Goal: Check status: Check status

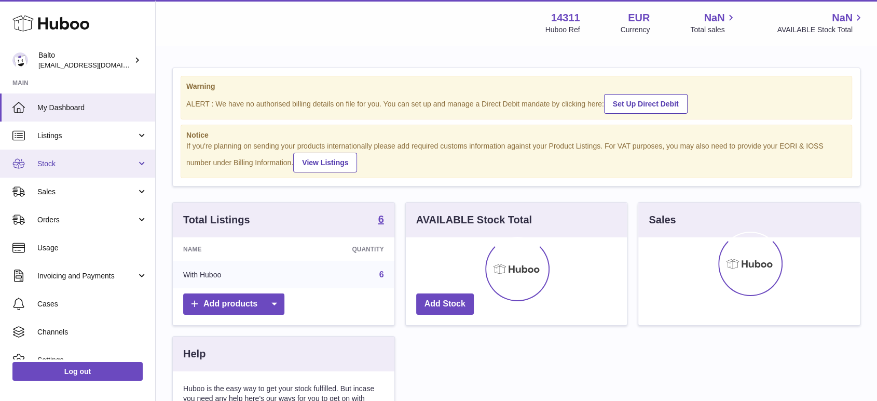
click at [69, 166] on span "Stock" at bounding box center [86, 164] width 99 height 10
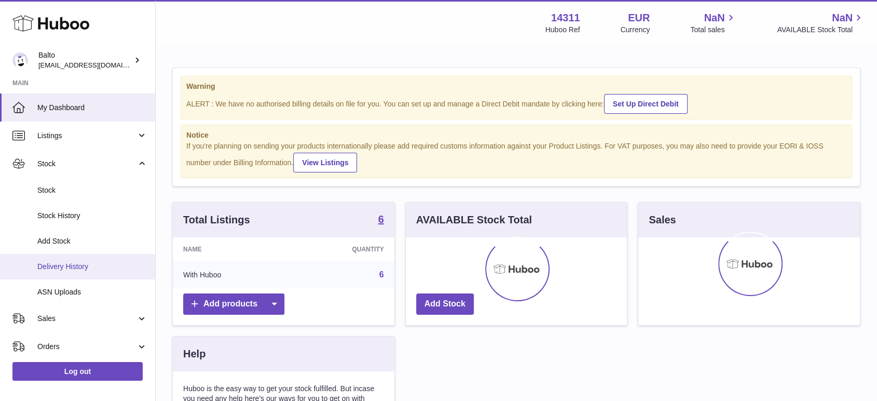
click at [78, 269] on span "Delivery History" at bounding box center [92, 266] width 110 height 10
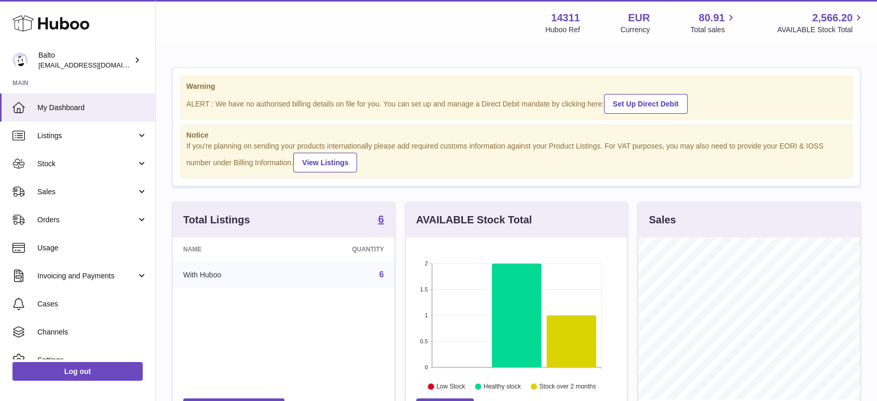
scroll to position [162, 221]
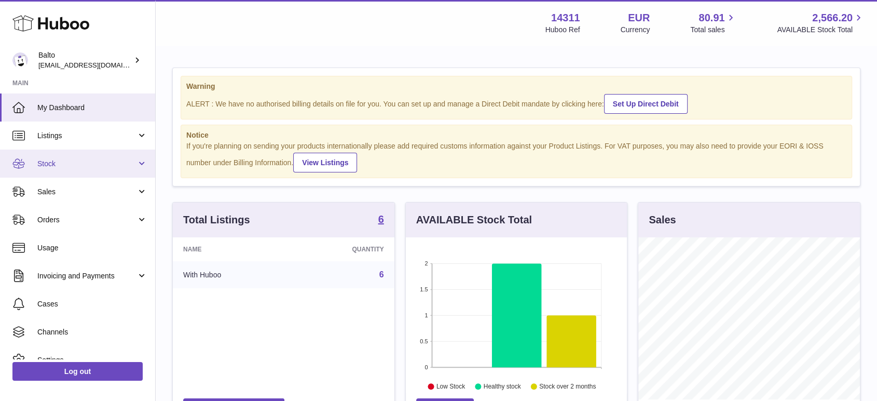
click at [69, 168] on span "Stock" at bounding box center [86, 164] width 99 height 10
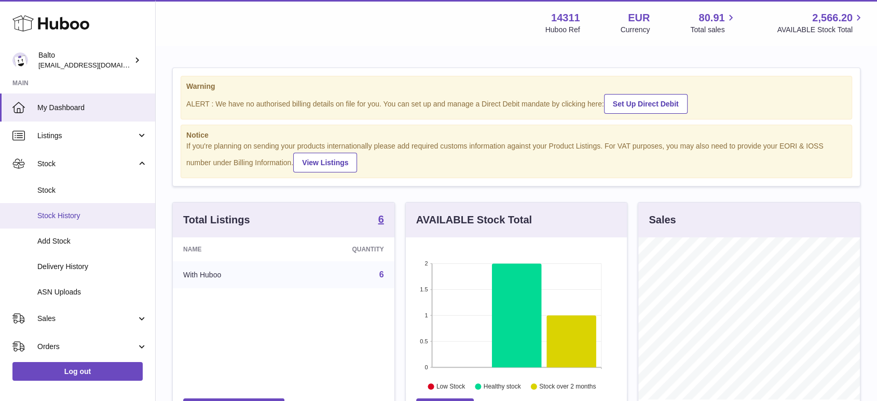
click at [79, 216] on span "Stock History" at bounding box center [92, 216] width 110 height 10
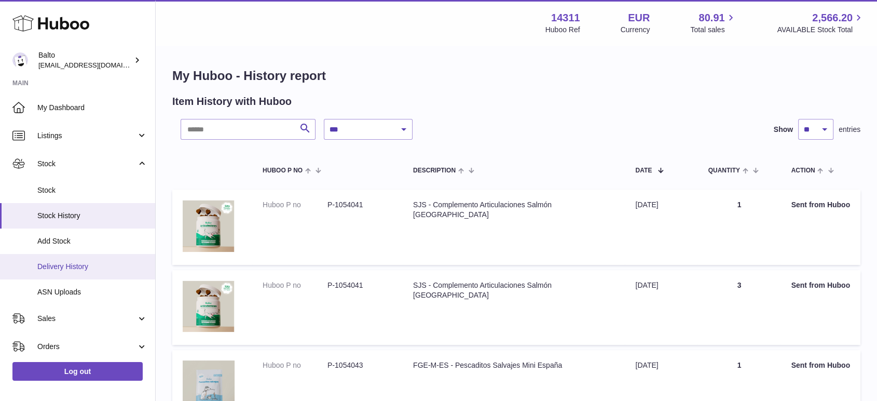
click at [74, 261] on span "Delivery History" at bounding box center [92, 266] width 110 height 10
